Goal: Task Accomplishment & Management: Manage account settings

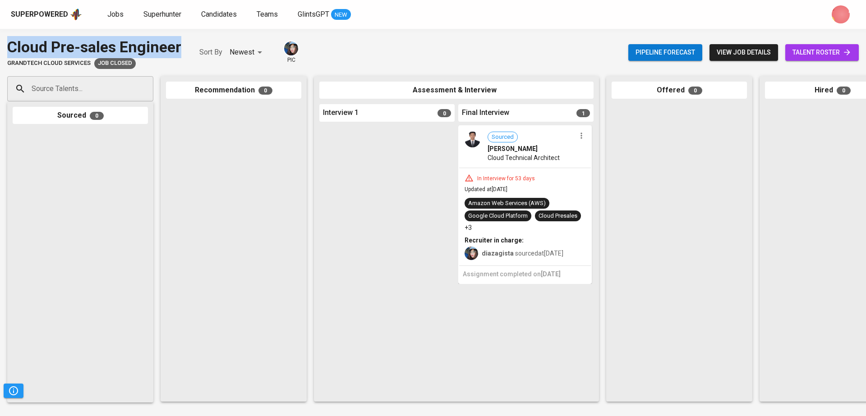
drag, startPoint x: 184, startPoint y: 49, endPoint x: 0, endPoint y: 50, distance: 184.4
click at [0, 50] on div "Cloud Pre-sales Engineer GrandTech Cloud Services Job Closed Sort By Newest NEW…" at bounding box center [433, 52] width 866 height 33
copy div "Cloud Pre-sales Engineer"
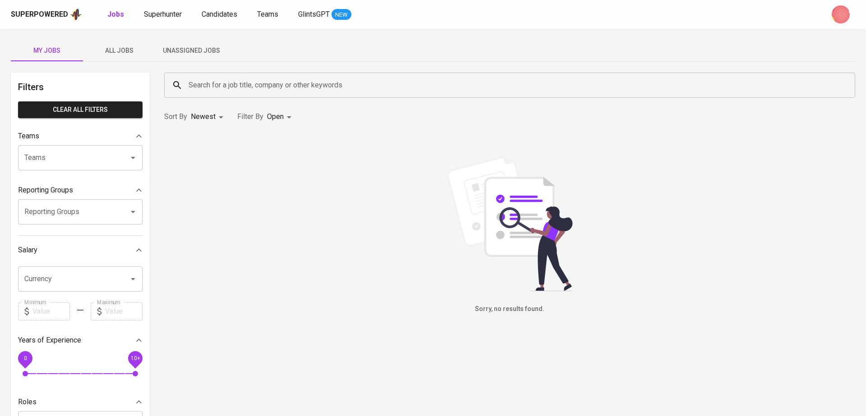
click at [115, 50] on span "All Jobs" at bounding box center [118, 50] width 61 height 11
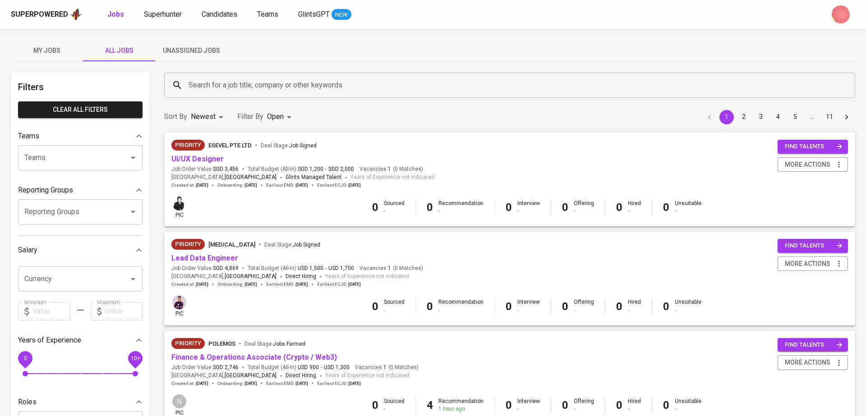
click at [278, 252] on p "Closed" at bounding box center [280, 251] width 19 height 9
type input "OPEN,CLOSE"
checkbox input "true"
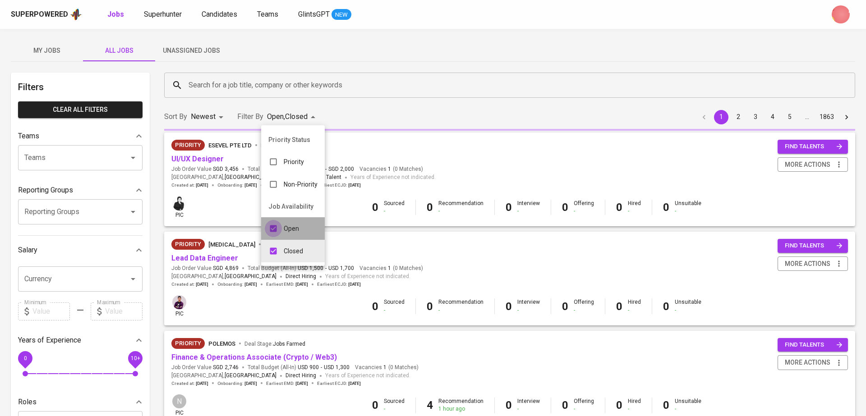
click at [280, 229] on input "checkbox" at bounding box center [273, 228] width 17 height 17
checkbox input "false"
type input "CLOSE"
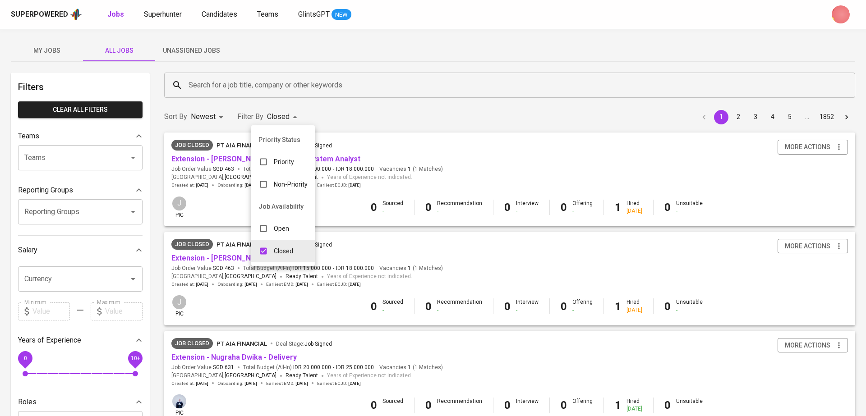
click at [294, 80] on div at bounding box center [433, 208] width 866 height 416
click at [294, 80] on input "Search for a job title, company or other keywords" at bounding box center [511, 85] width 651 height 17
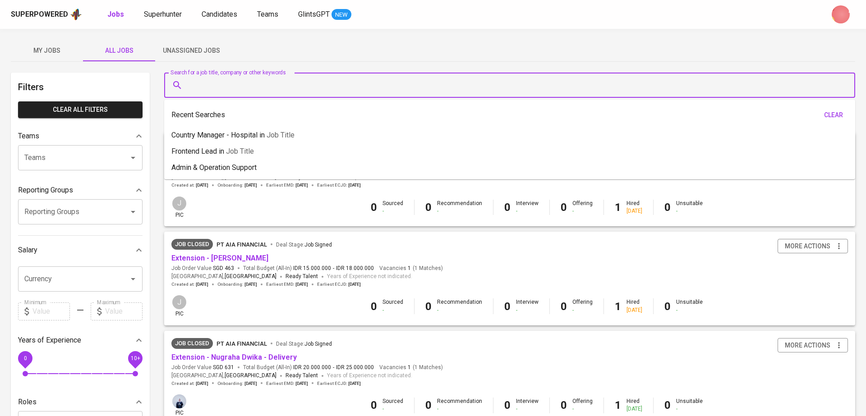
paste input "Cloud Pre-sales Engineer"
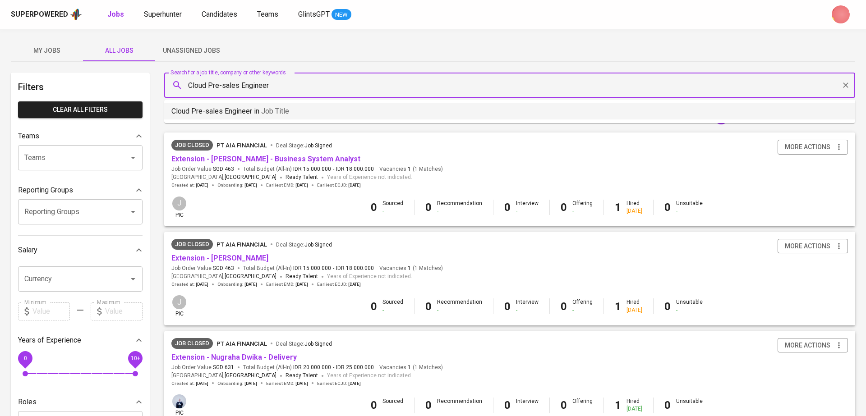
click at [316, 112] on li "Cloud Pre-sales Engineer in Job title" at bounding box center [509, 111] width 691 height 16
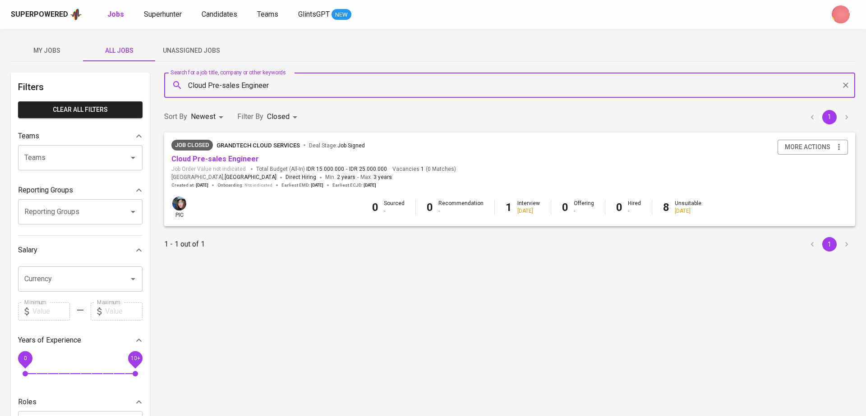
type input "Cloud Pre-sales Engineer"
click at [802, 151] on span "more actions" at bounding box center [808, 147] width 46 height 11
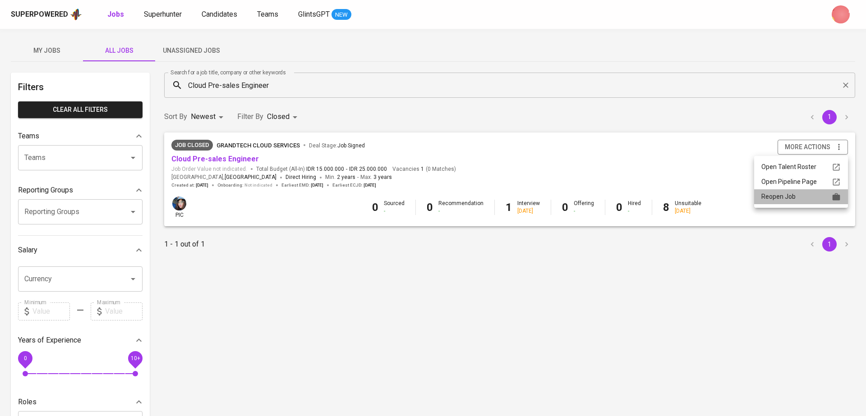
click at [784, 200] on div "Reopen Job" at bounding box center [800, 196] width 79 height 9
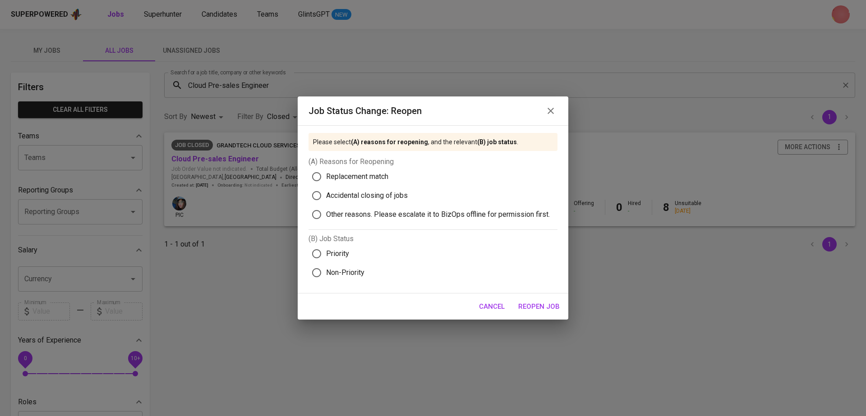
click at [358, 175] on span "Replacement match" at bounding box center [357, 176] width 62 height 11
click at [326, 175] on input "Replacement match" at bounding box center [316, 176] width 19 height 19
radio input "true"
click at [337, 249] on span "Priority" at bounding box center [337, 253] width 23 height 11
click at [326, 249] on input "Priority" at bounding box center [316, 253] width 19 height 19
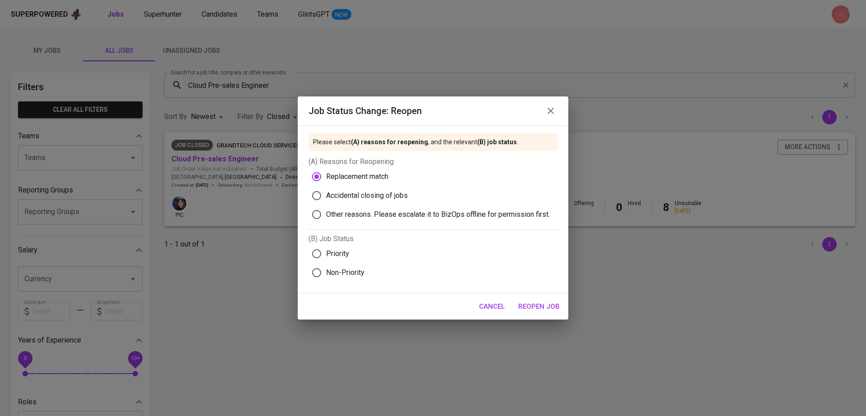
radio input "true"
click at [537, 303] on span "Reopen Job" at bounding box center [538, 307] width 41 height 12
